Goal: Navigation & Orientation: Find specific page/section

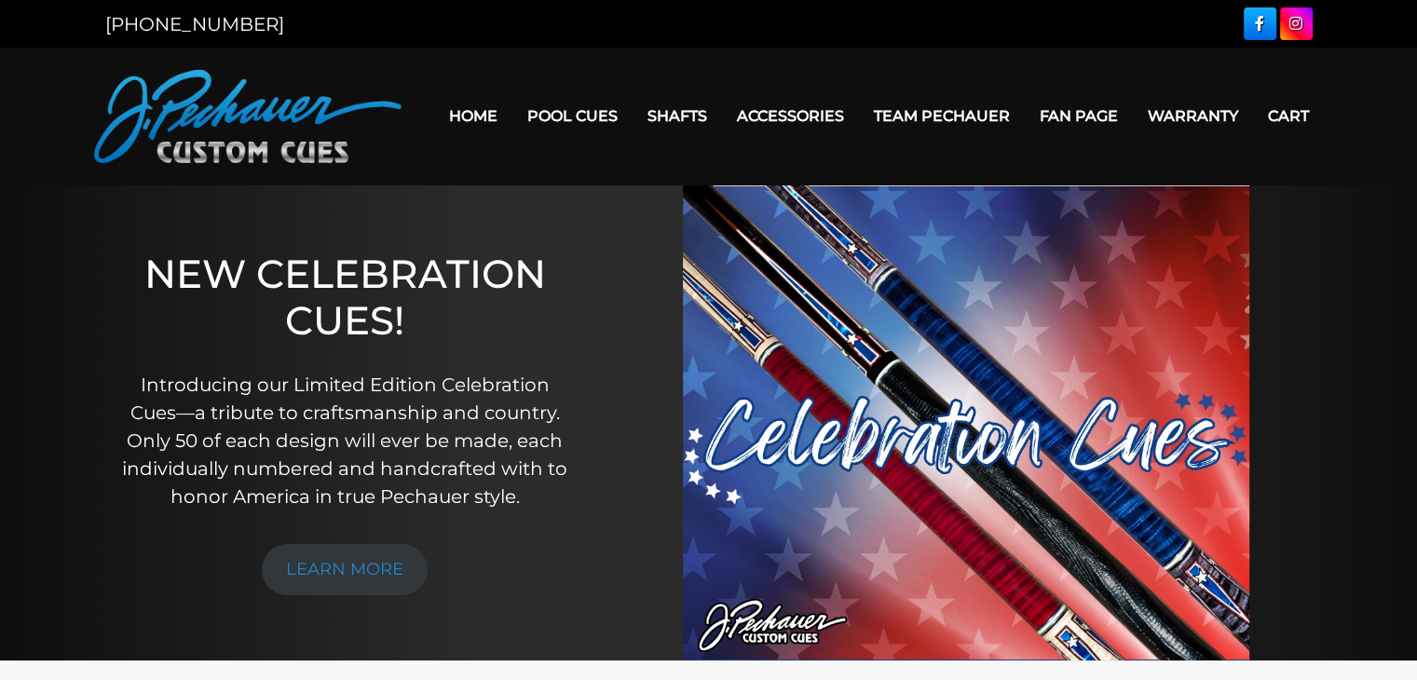
click at [477, 109] on link "Home" at bounding box center [473, 116] width 78 height 48
click at [244, 124] on img at bounding box center [248, 116] width 308 height 93
click at [395, 586] on link "LEARN MORE" at bounding box center [345, 569] width 166 height 51
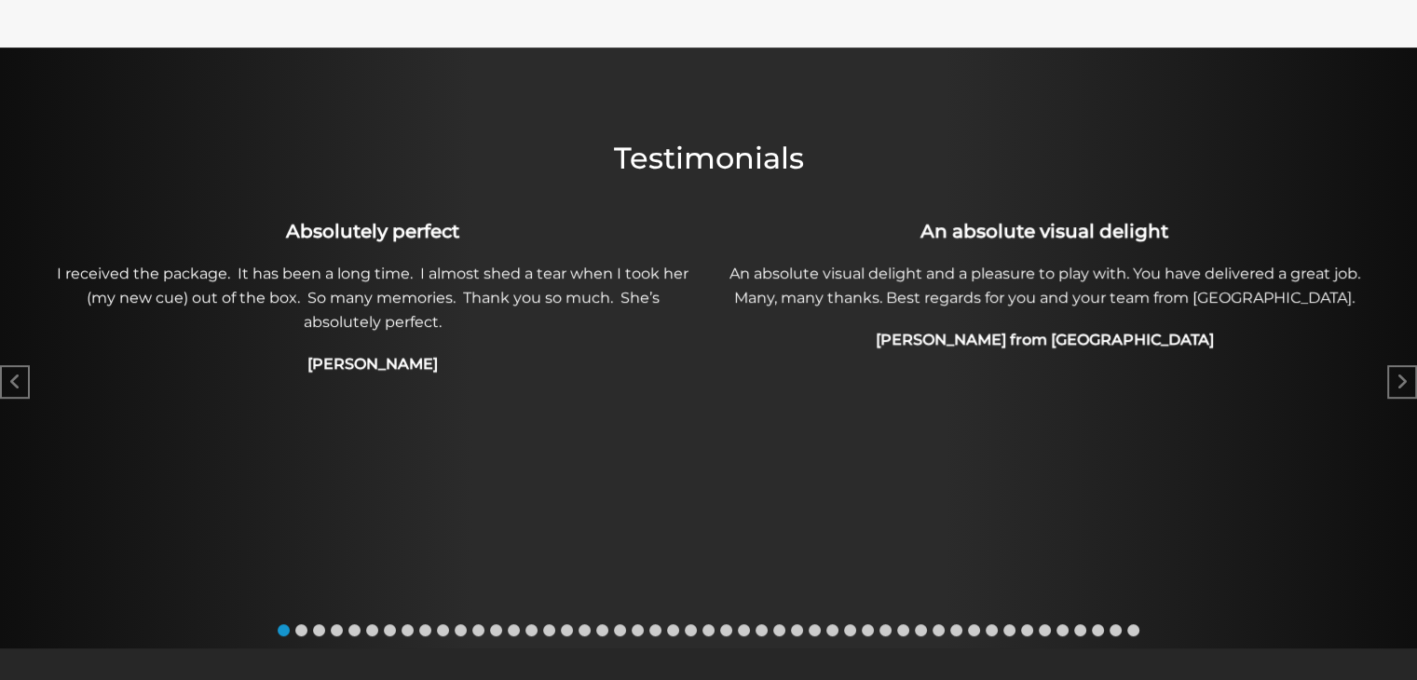
scroll to position [853, 0]
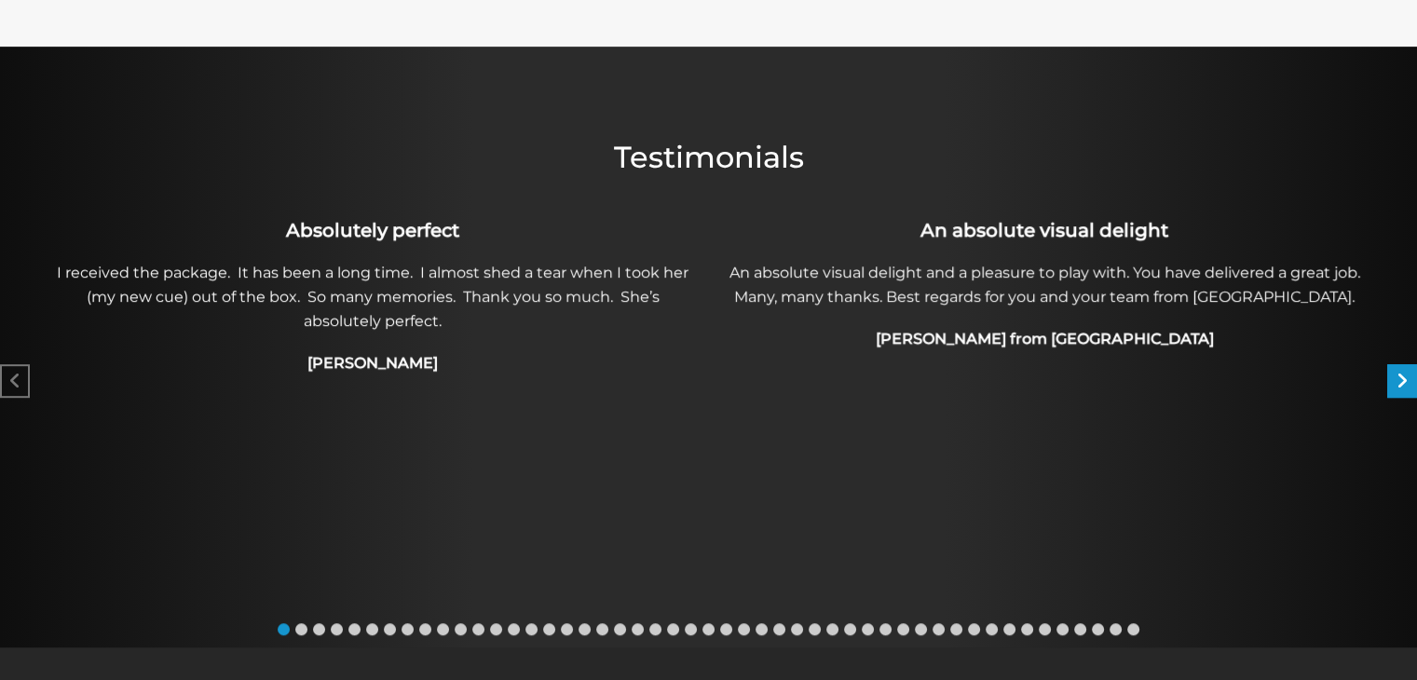
click at [1401, 387] on icon "Next slide" at bounding box center [1402, 381] width 11 height 19
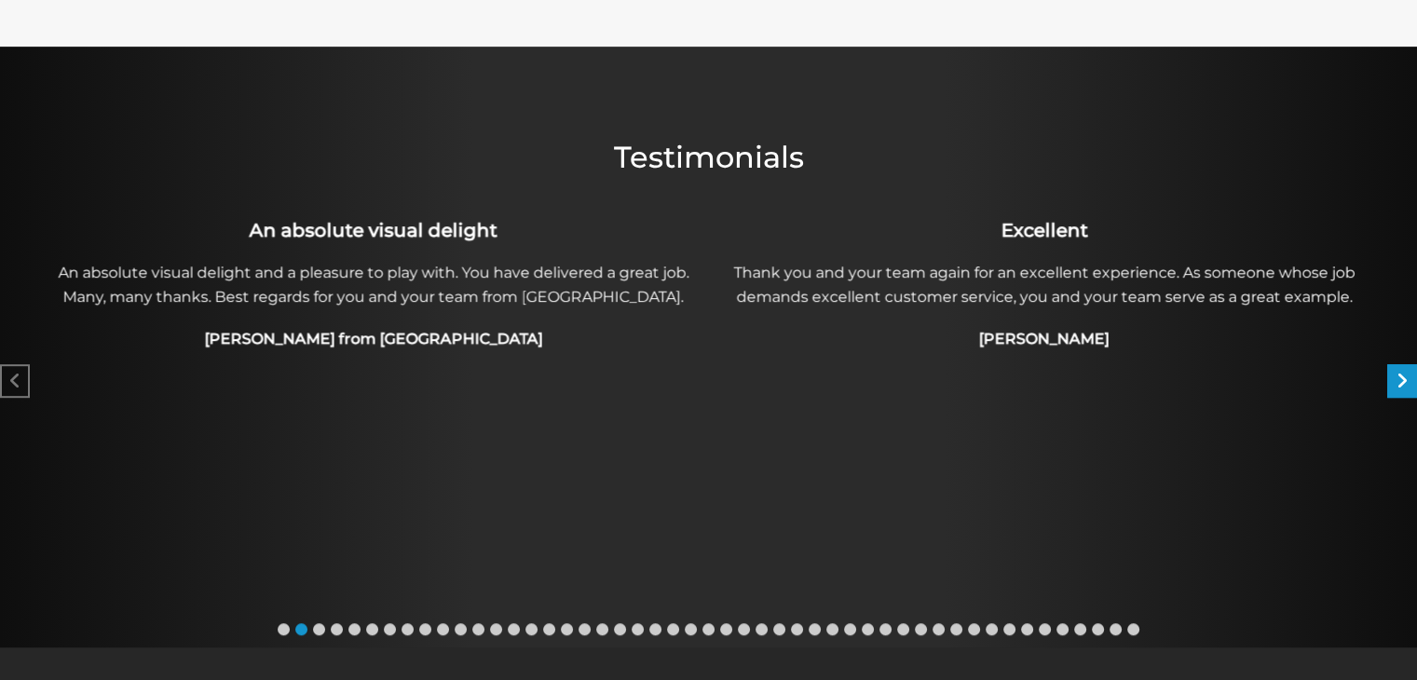
click at [1401, 387] on icon "Next slide" at bounding box center [1402, 381] width 11 height 19
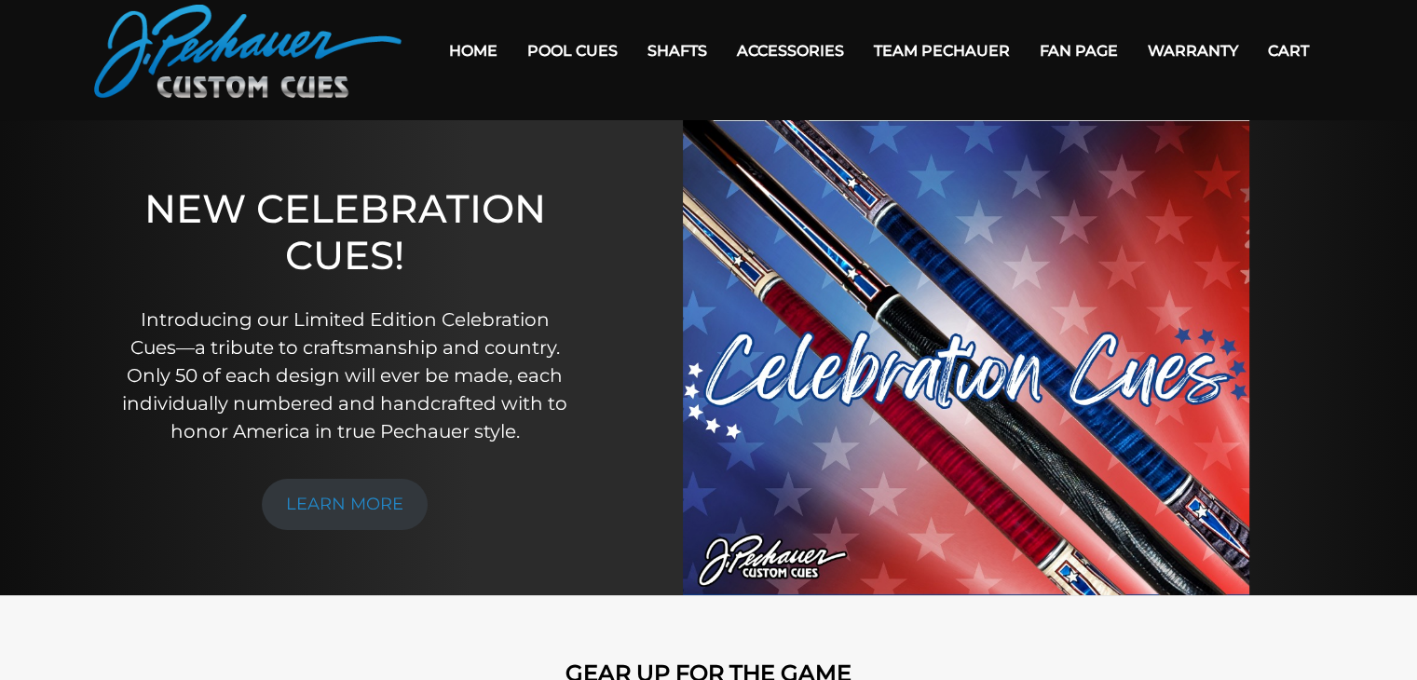
scroll to position [0, 0]
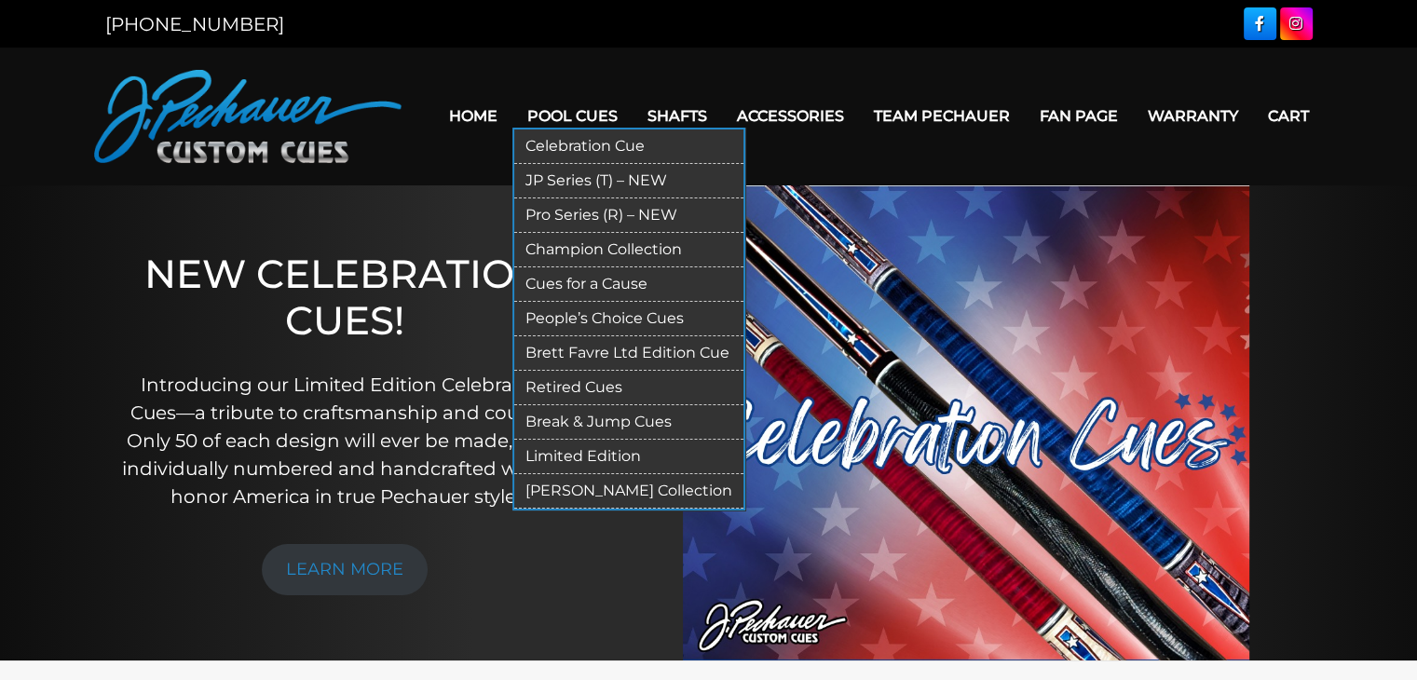
click at [607, 387] on link "Retired Cues" at bounding box center [628, 388] width 229 height 34
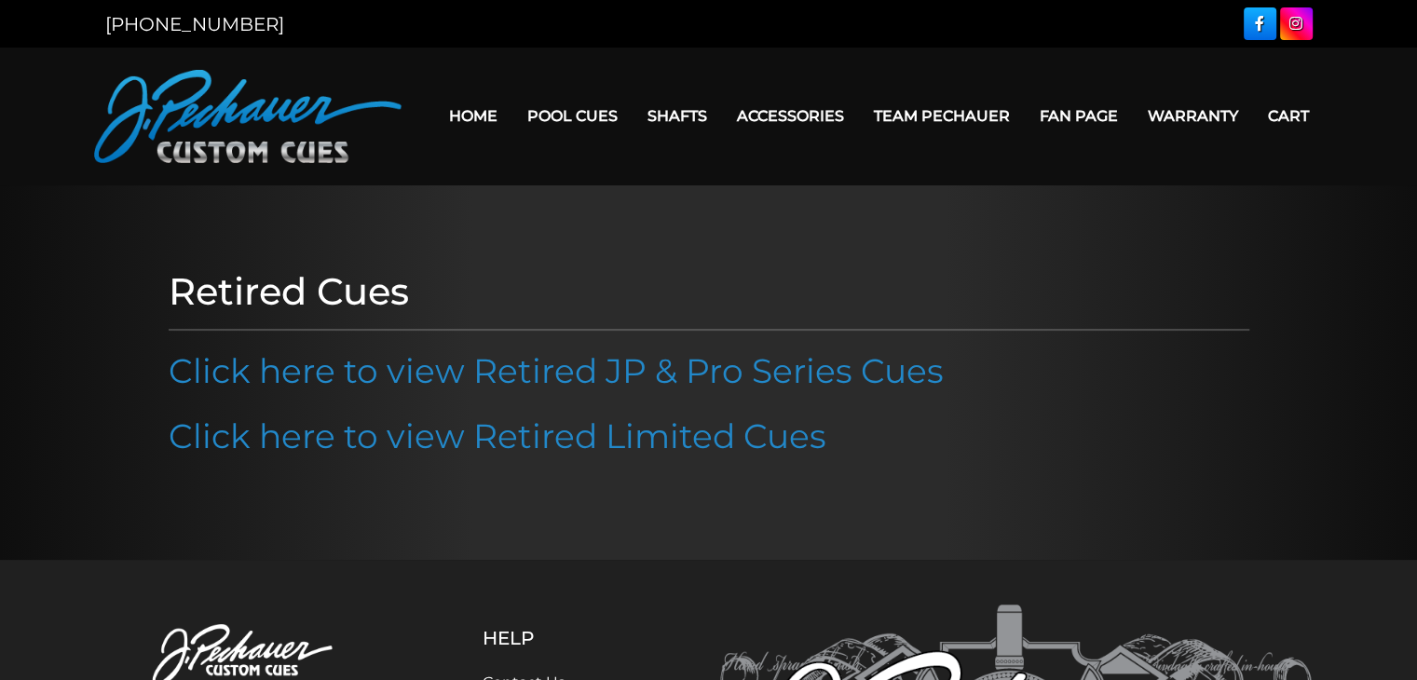
click at [421, 391] on p "Click here to view Retired JP & Pro Series Cues" at bounding box center [709, 371] width 1081 height 50
click at [427, 382] on link "Click here to view Retired JP & Pro Series Cues" at bounding box center [556, 370] width 775 height 41
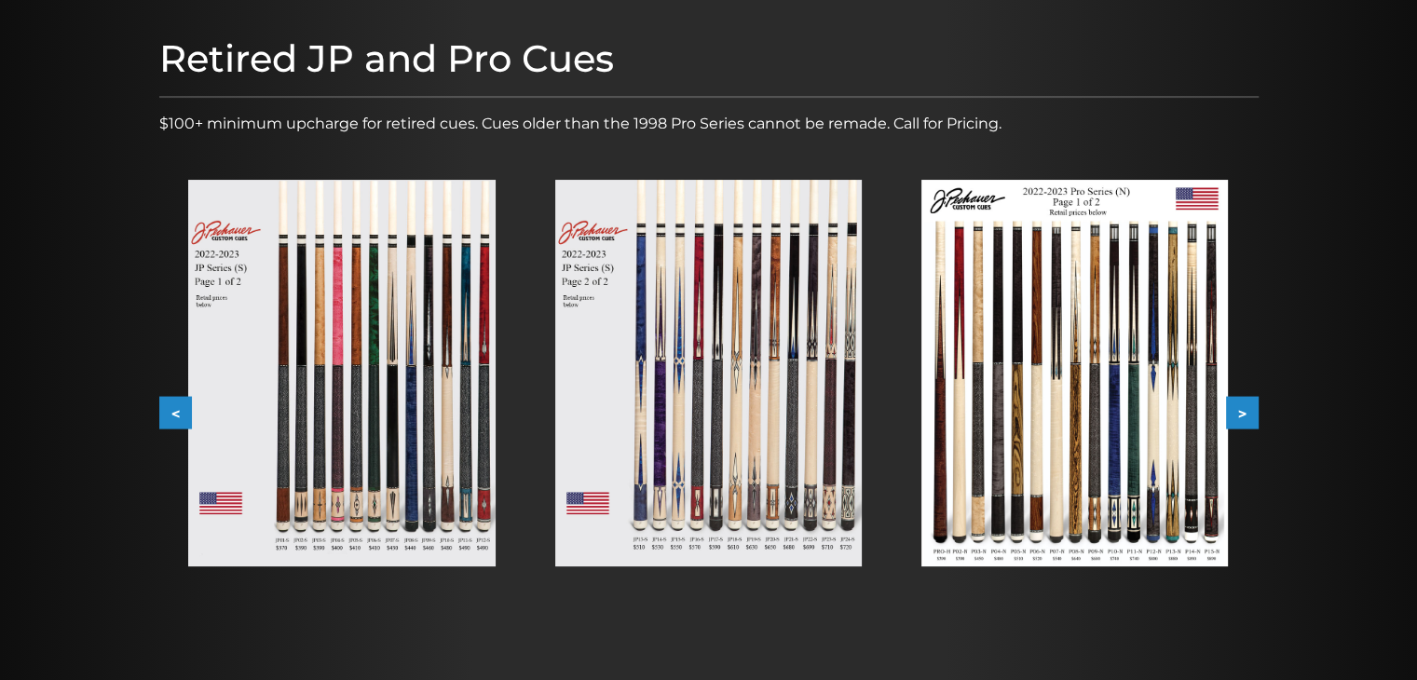
scroll to position [218, 0]
